Goal: Information Seeking & Learning: Find contact information

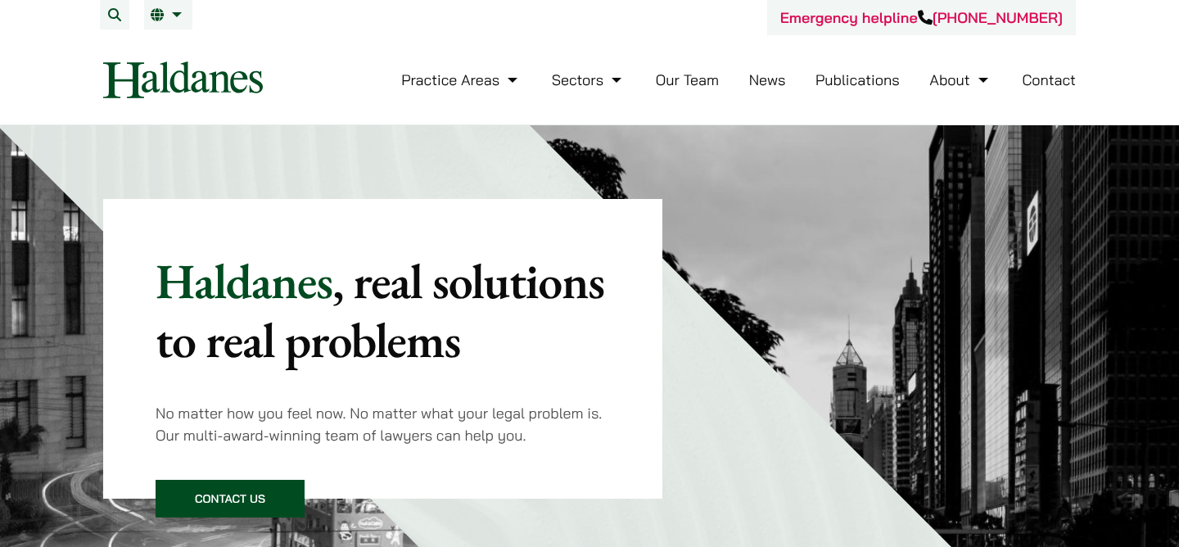
click at [679, 84] on link "Our Team" at bounding box center [687, 79] width 63 height 19
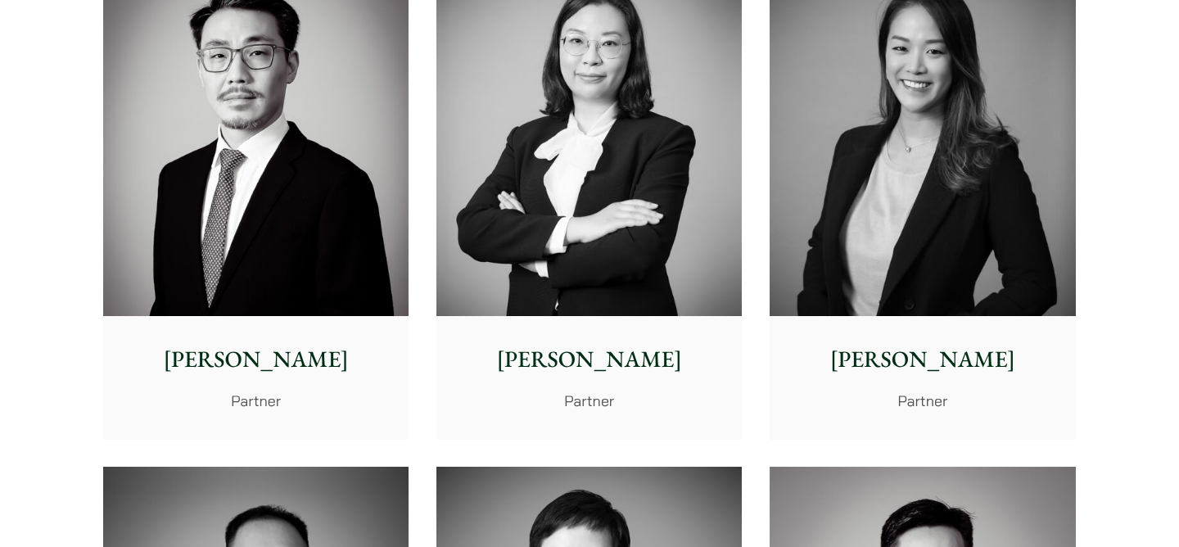
scroll to position [2733, 0]
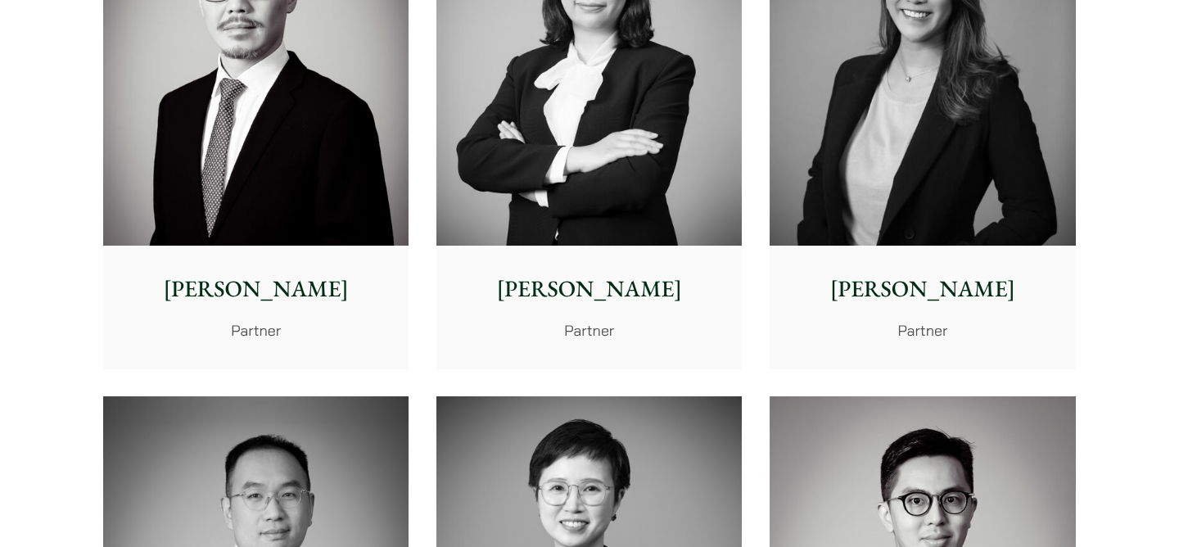
click at [890, 295] on p "[PERSON_NAME]" at bounding box center [922, 289] width 279 height 34
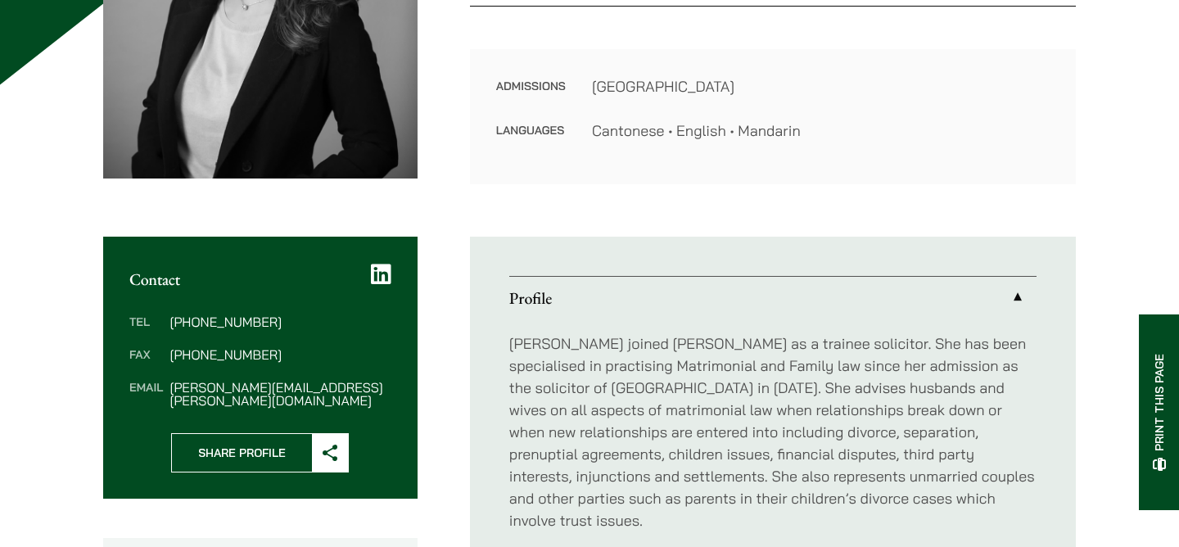
scroll to position [394, 0]
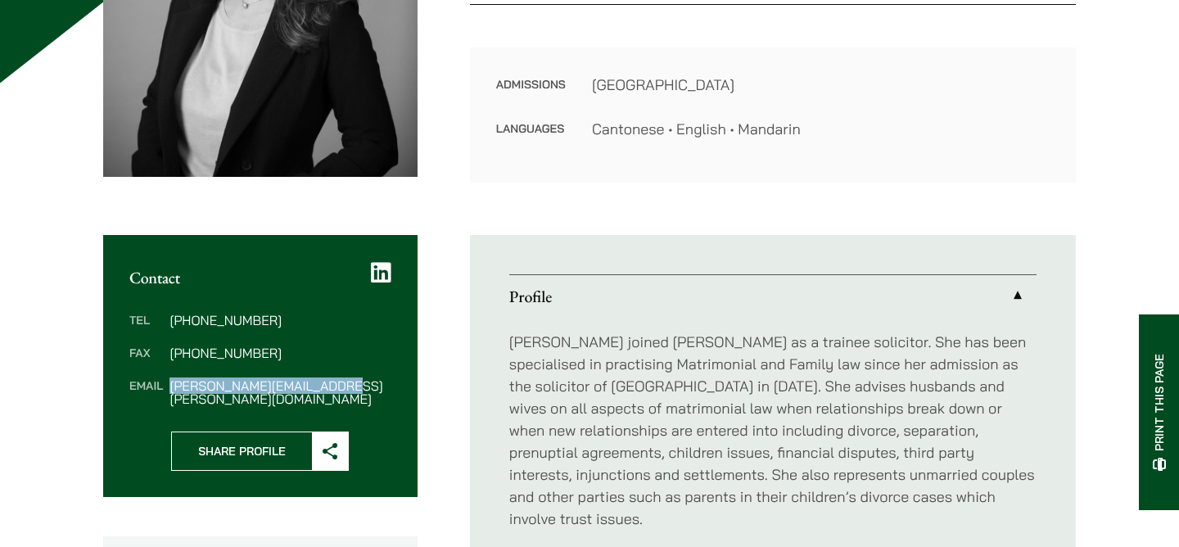
drag, startPoint x: 169, startPoint y: 386, endPoint x: 330, endPoint y: 394, distance: 161.4
click at [330, 394] on div "Tel (852) 2230 2844 Fax (852) 2845 1637 Email patricia.liu@haldanes.com" at bounding box center [260, 359] width 314 height 144
copy dd "patricia.liu@haldanes.com"
